Goal: Task Accomplishment & Management: Complete application form

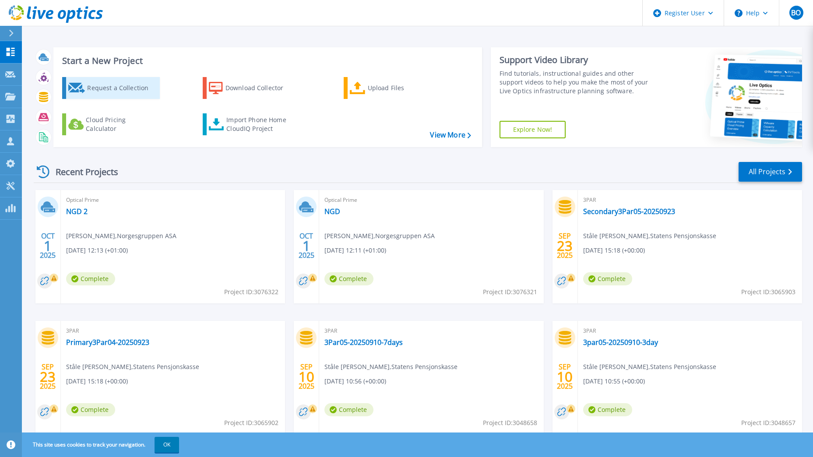
click at [116, 87] on div "Request a Collection" at bounding box center [122, 88] width 70 height 18
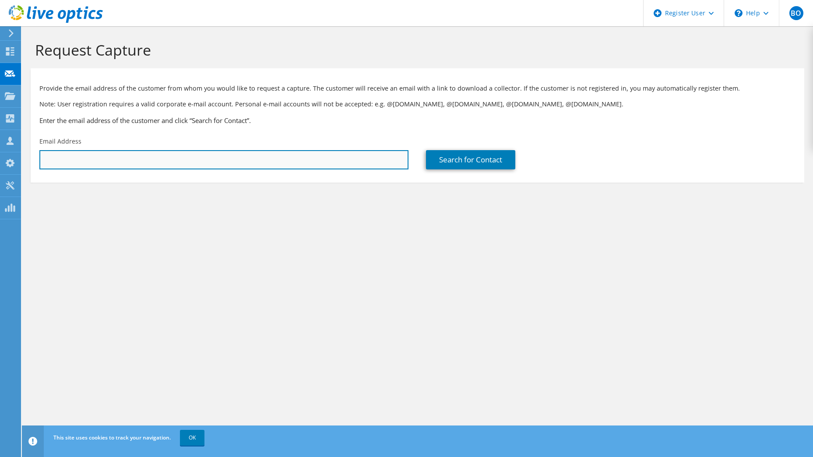
click at [130, 160] on input "text" at bounding box center [223, 159] width 369 height 19
paste input "hakon.stende@husbanken.no"
type input "hakon.stende@husbanken.no"
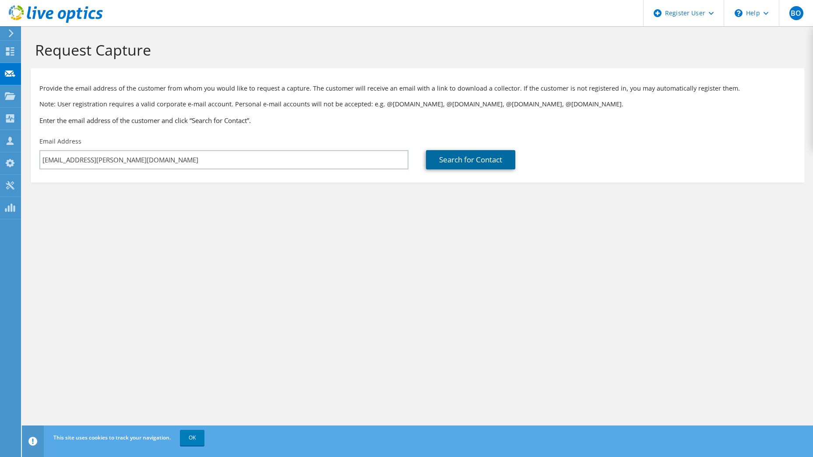
click at [472, 164] on link "Search for Contact" at bounding box center [470, 159] width 89 height 19
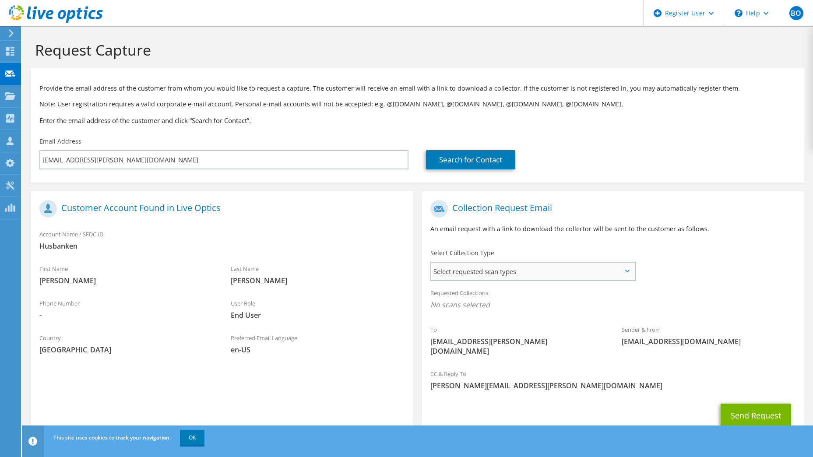
click at [470, 276] on span "Select requested scan types" at bounding box center [532, 272] width 203 height 18
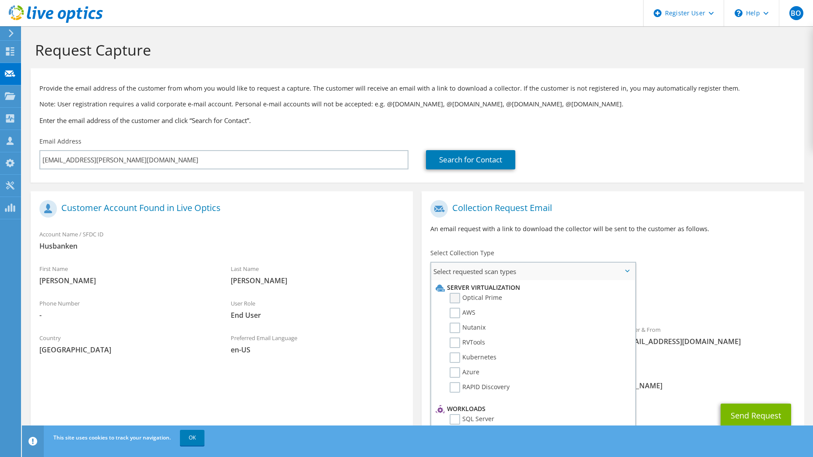
click at [456, 297] on label "Optical Prime" at bounding box center [475, 298] width 53 height 11
click at [0, 0] on input "Optical Prime" at bounding box center [0, 0] width 0 height 0
click at [755, 408] on button "Send Request" at bounding box center [755, 418] width 70 height 24
